Goal: Information Seeking & Learning: Learn about a topic

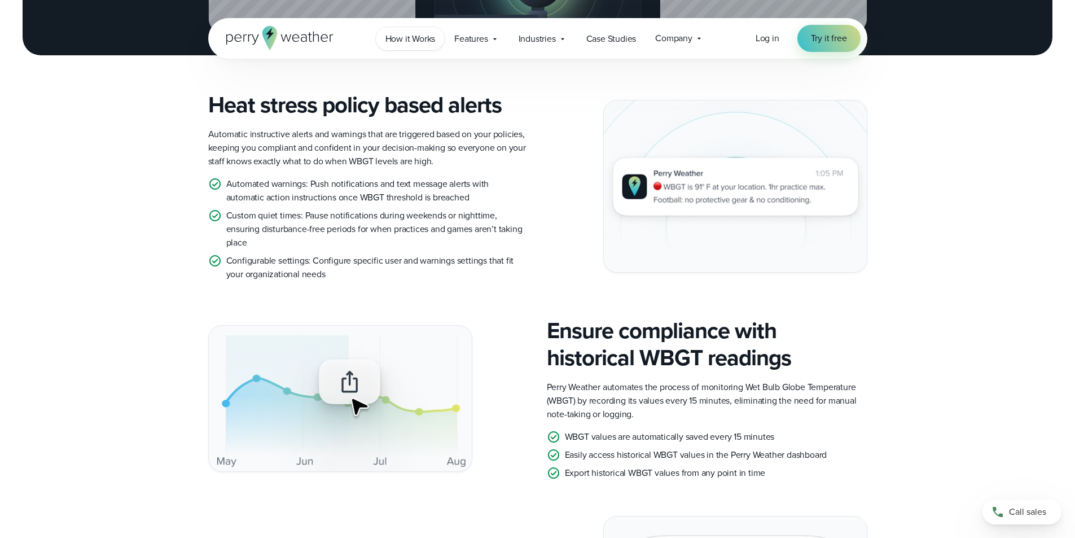
scroll to position [1129, 0]
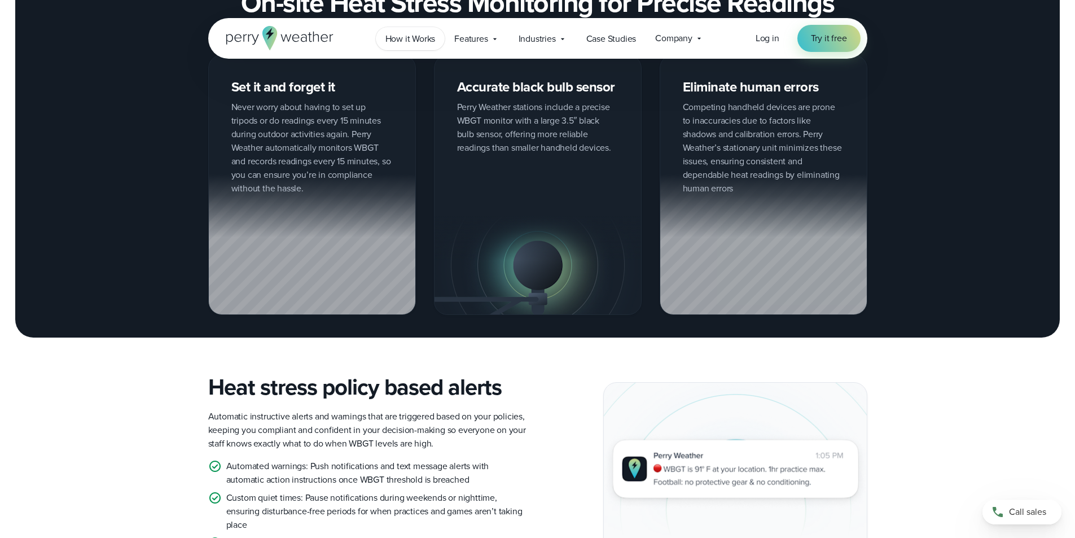
click at [428, 33] on span "How it Works" at bounding box center [411, 39] width 50 height 14
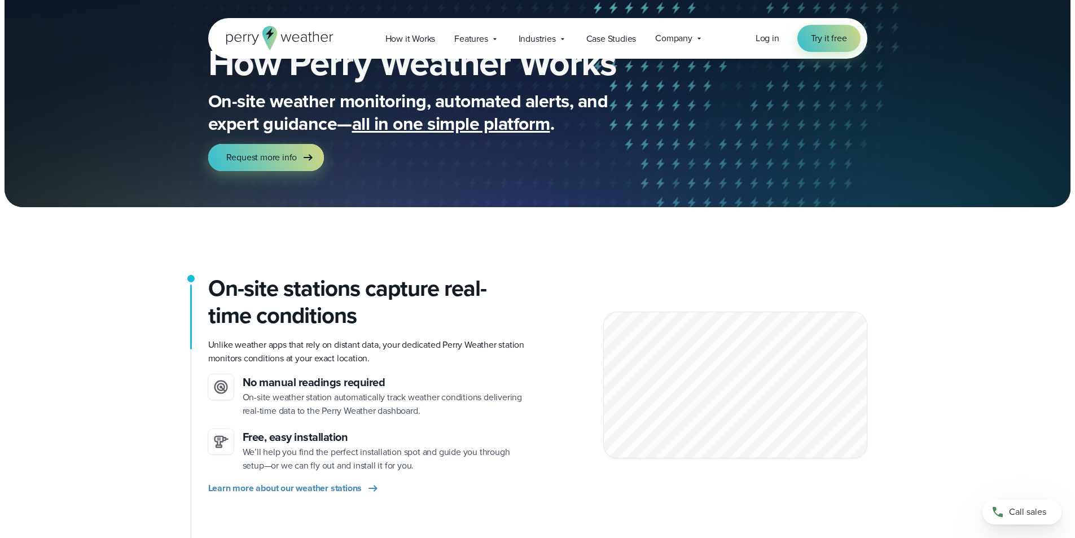
scroll to position [113, 0]
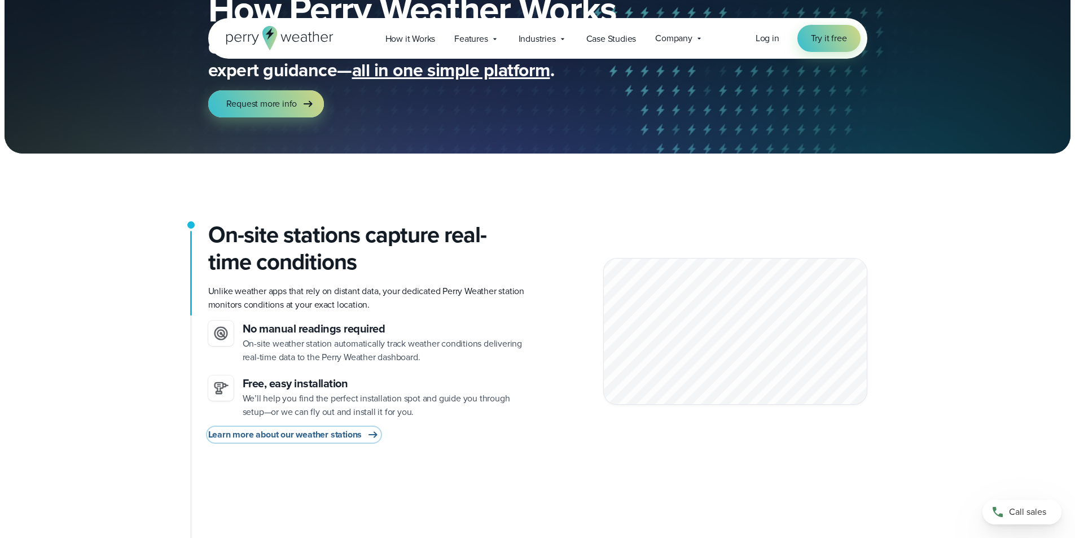
click at [256, 428] on span "Learn more about our weather stations" at bounding box center [285, 435] width 154 height 14
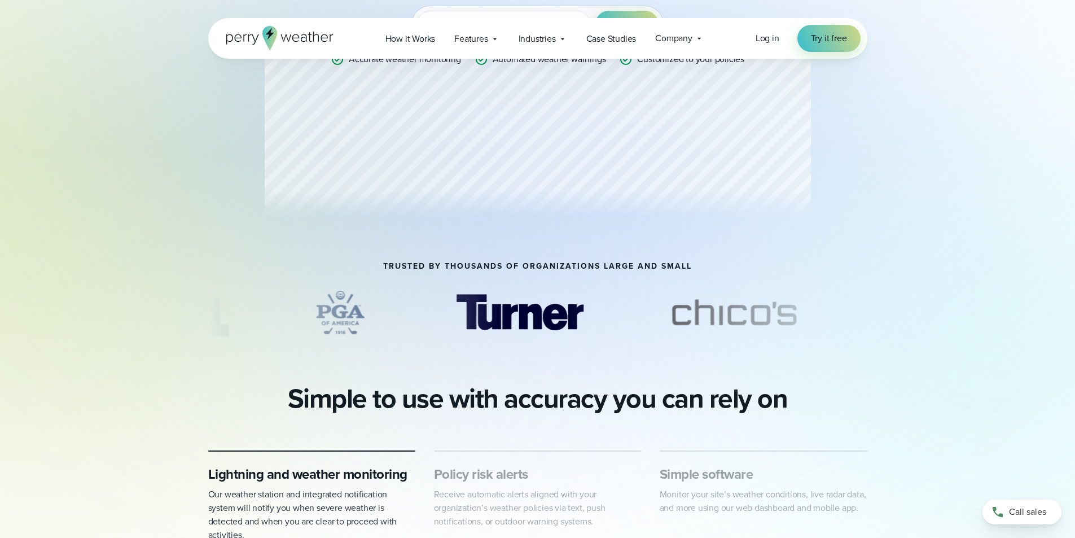
scroll to position [113, 0]
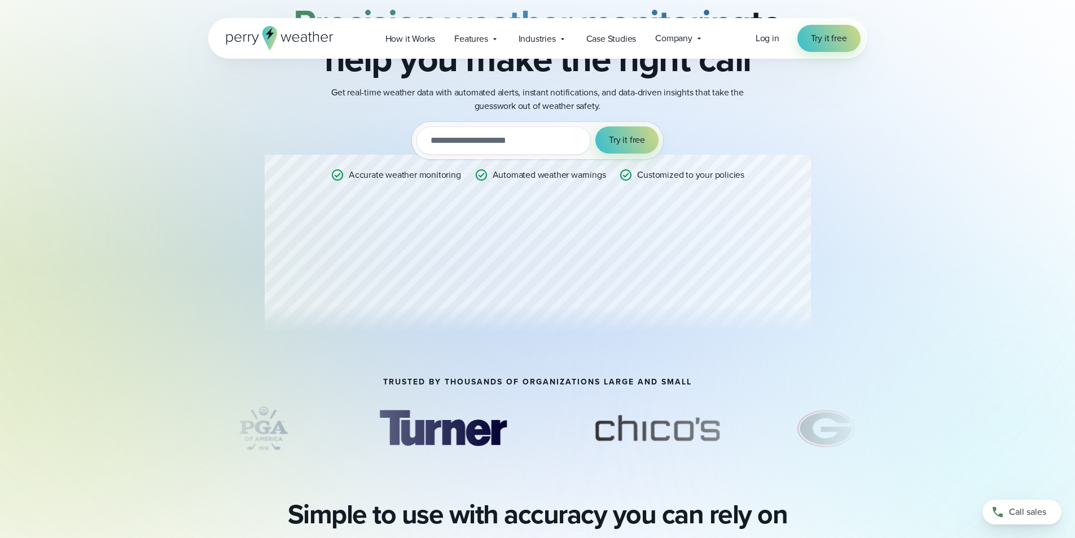
click at [310, 27] on icon at bounding box center [279, 38] width 107 height 24
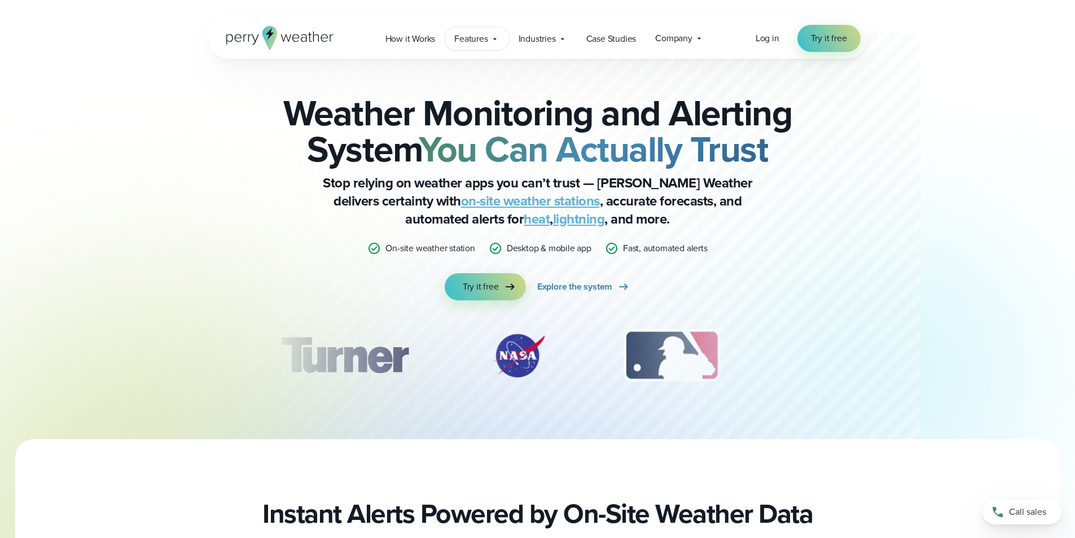
click at [502, 36] on div "Features Explore All Features Explore Perry Weather's on-site weather hardware …" at bounding box center [477, 38] width 64 height 23
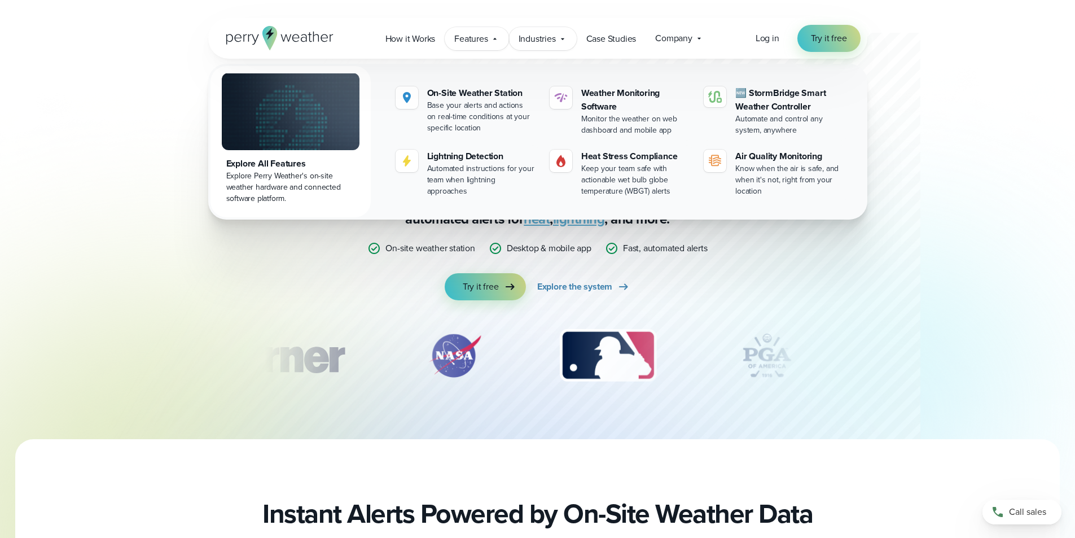
click at [569, 40] on div "Industries Featured Case Study How PGA of America is Prioritizing Golfer Safety…" at bounding box center [543, 38] width 68 height 23
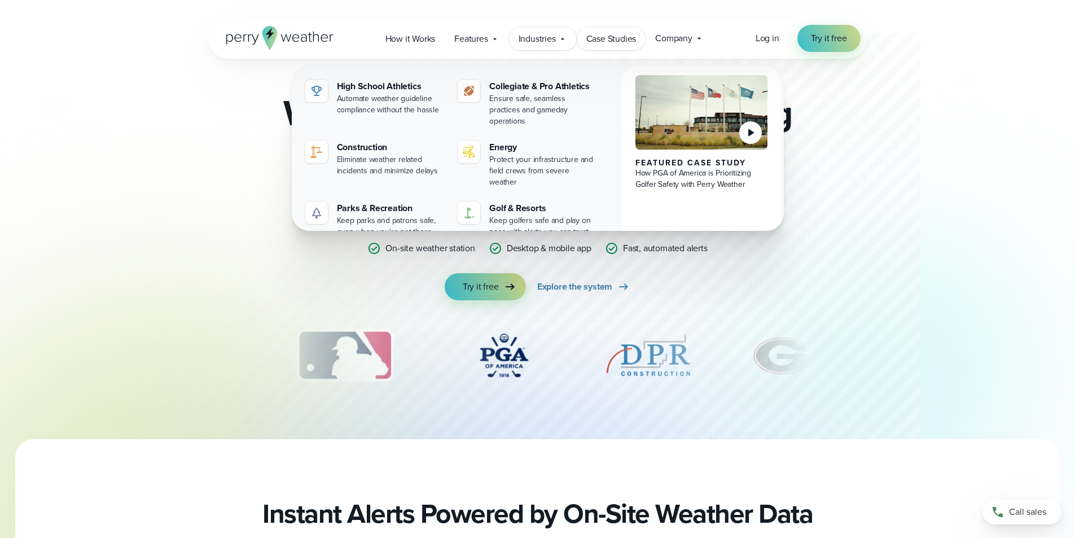
click at [638, 40] on link "Case Studies" at bounding box center [611, 38] width 69 height 23
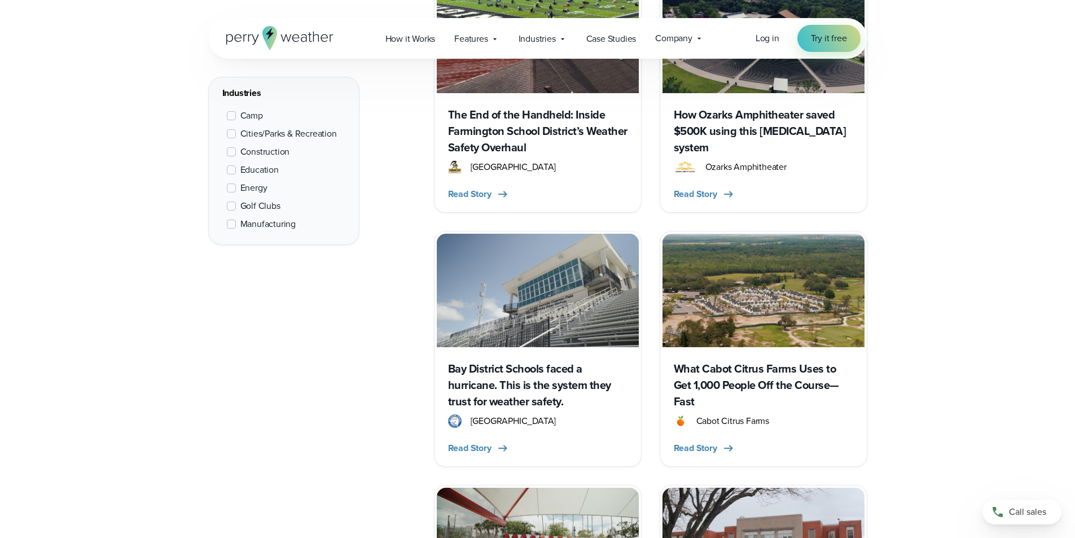
scroll to position [1185, 0]
